Goal: Find specific page/section: Find specific page/section

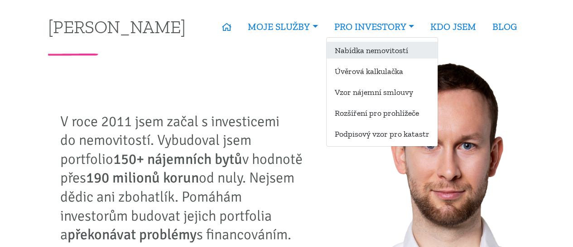
click at [361, 50] on link "Nabídka nemovitostí" at bounding box center [382, 50] width 111 height 17
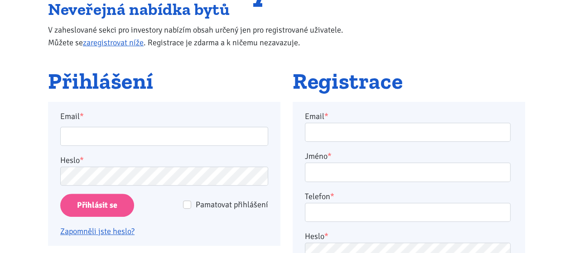
scroll to position [136, 0]
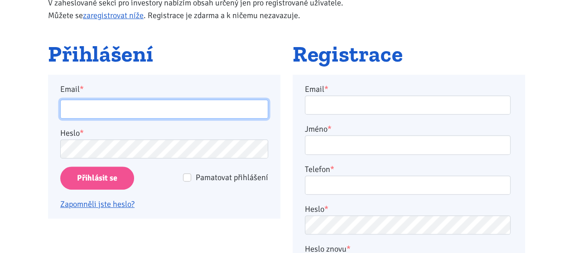
click at [147, 102] on input "Email *" at bounding box center [164, 109] width 208 height 19
type input "bouskatomas1304@gmail.com"
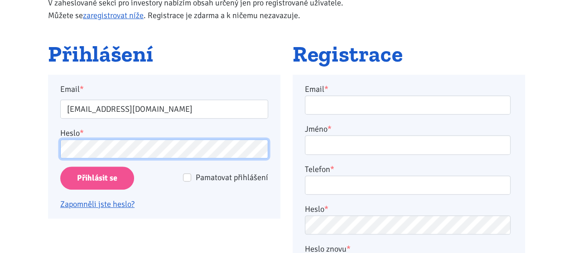
click at [60, 167] on input "Přihlásit se" at bounding box center [97, 178] width 74 height 23
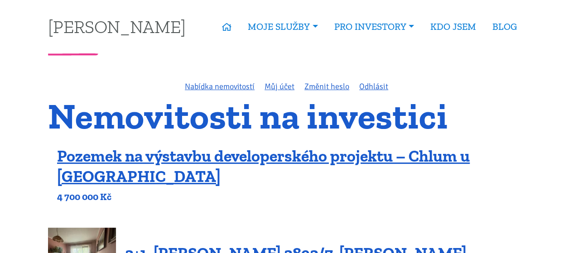
scroll to position [2452, 0]
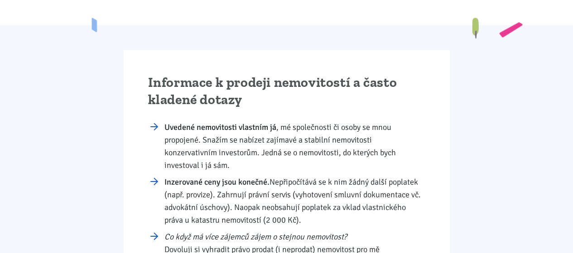
click at [451, 94] on div "Informace k prodeji nemovitostí a často kladené dotazy Uvedené nemovitosti vlas…" at bounding box center [287, 205] width 490 height 310
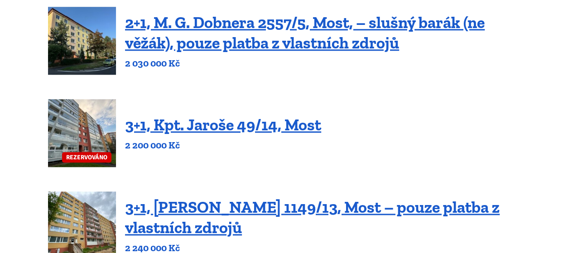
click at [487, 100] on div "REZERVOVÁNO 3+1, Kpt. Jaroše 49/14, Most 2 200 000 Kč" at bounding box center [286, 133] width 477 height 68
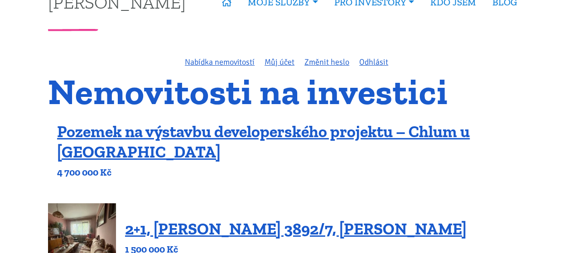
scroll to position [5, 0]
